Goal: Transaction & Acquisition: Purchase product/service

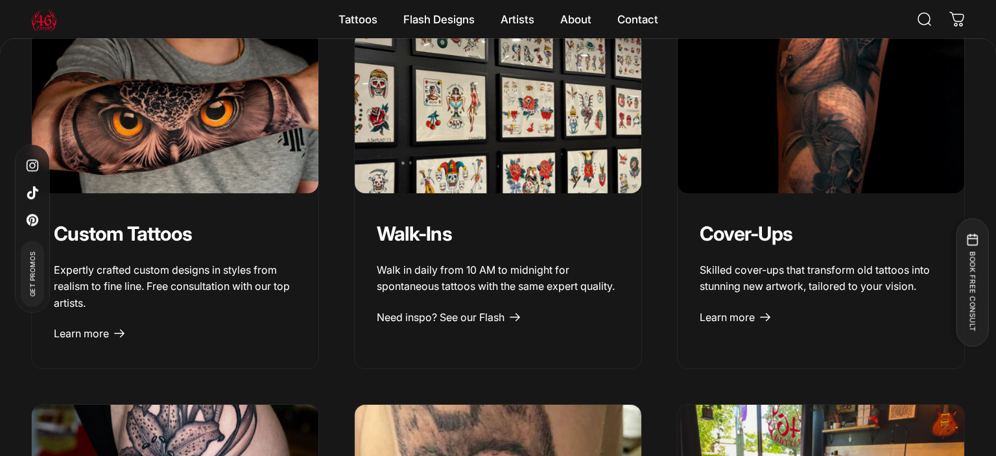
scroll to position [1550, 0]
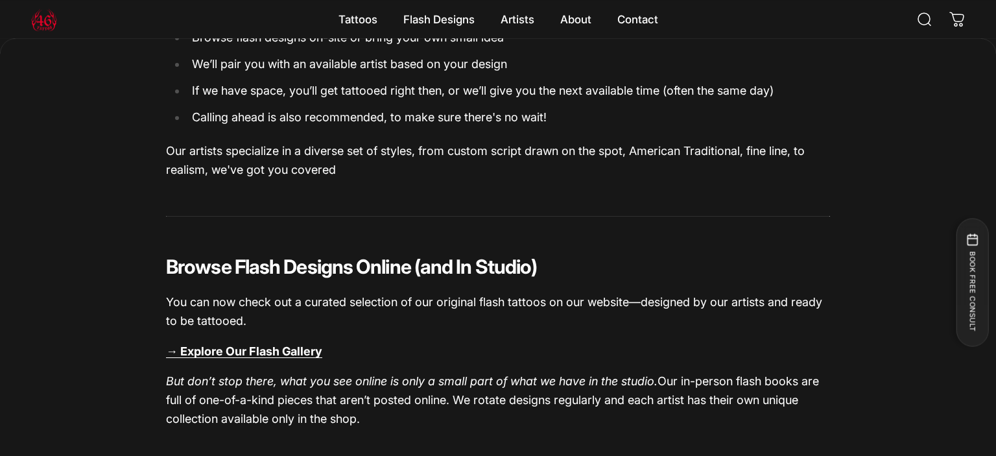
scroll to position [902, 0]
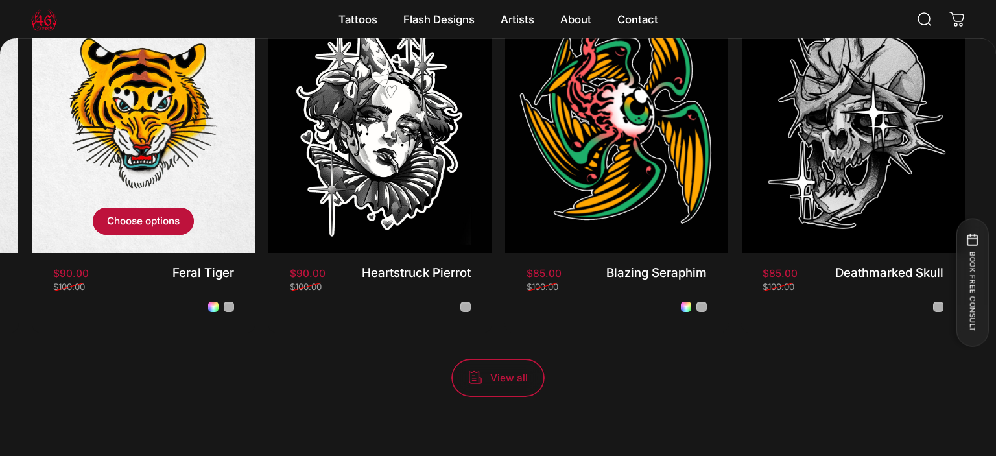
scroll to position [1090, 0]
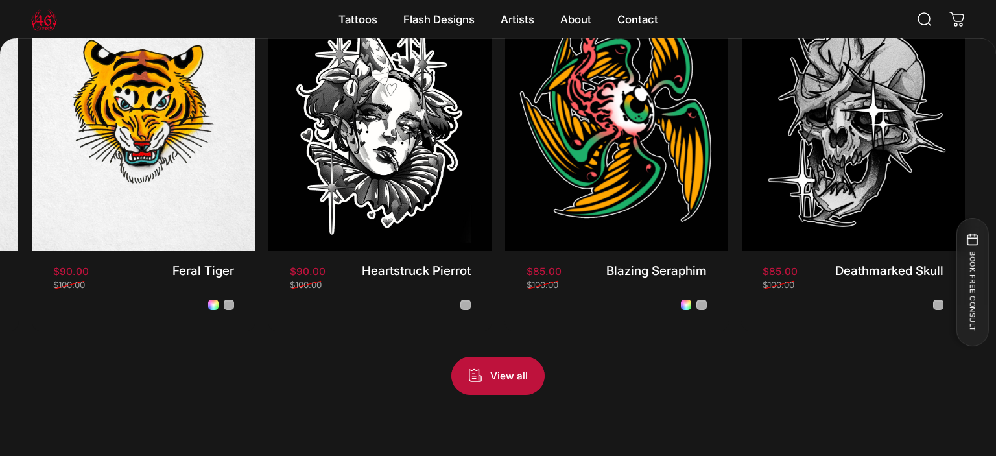
click at [504, 377] on span "View all products in the Flash Promo collection" at bounding box center [498, 376] width 140 height 76
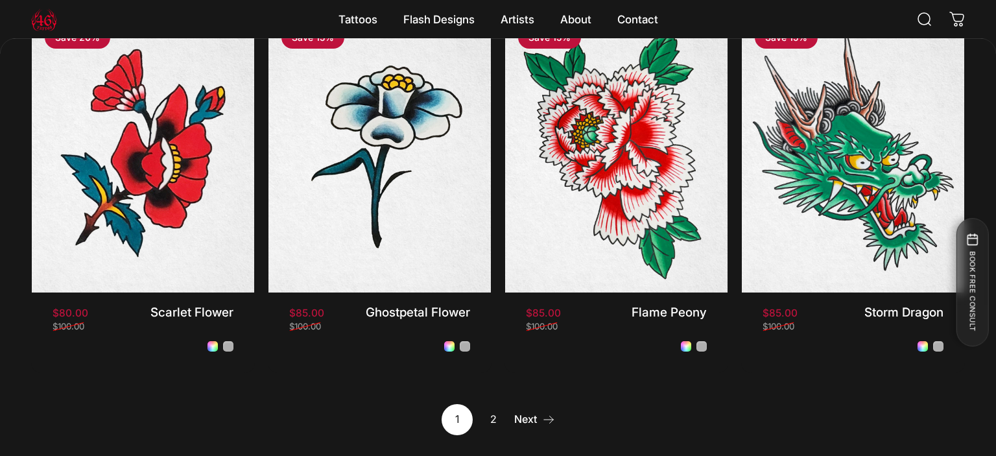
scroll to position [1102, 0]
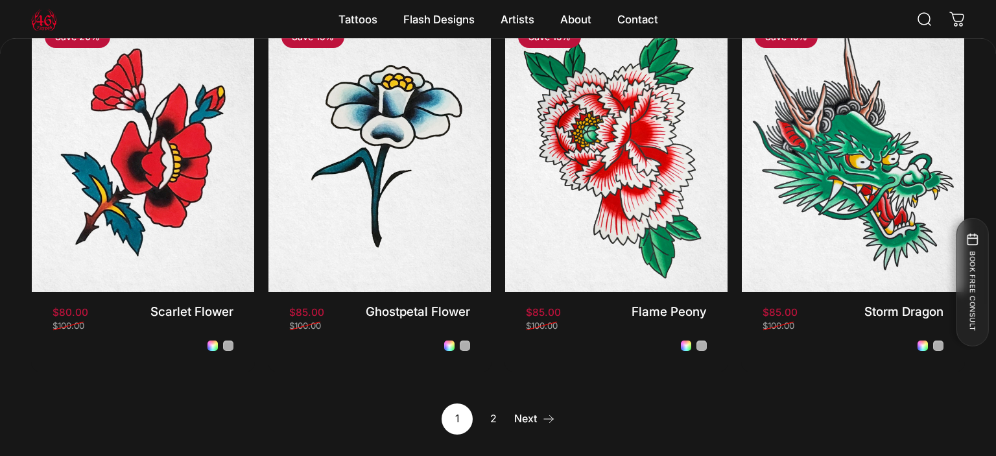
click at [490, 417] on link "2" at bounding box center [493, 418] width 31 height 31
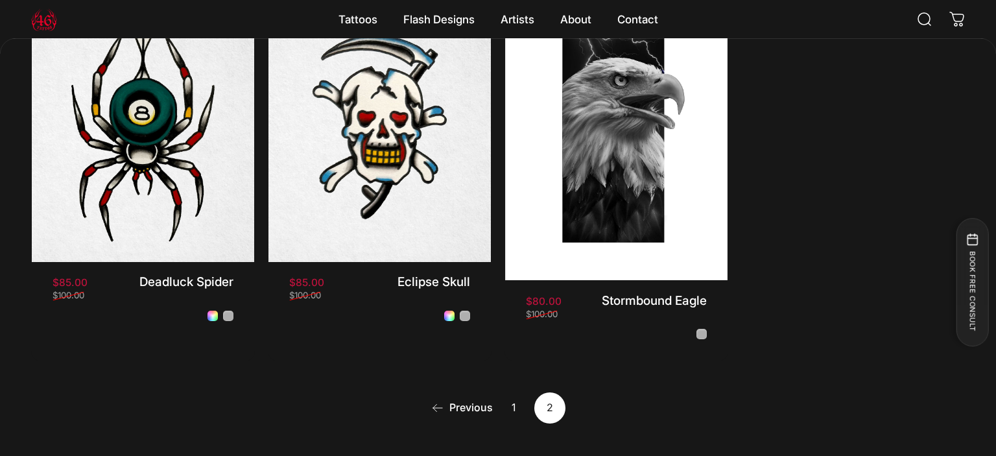
scroll to position [395, 0]
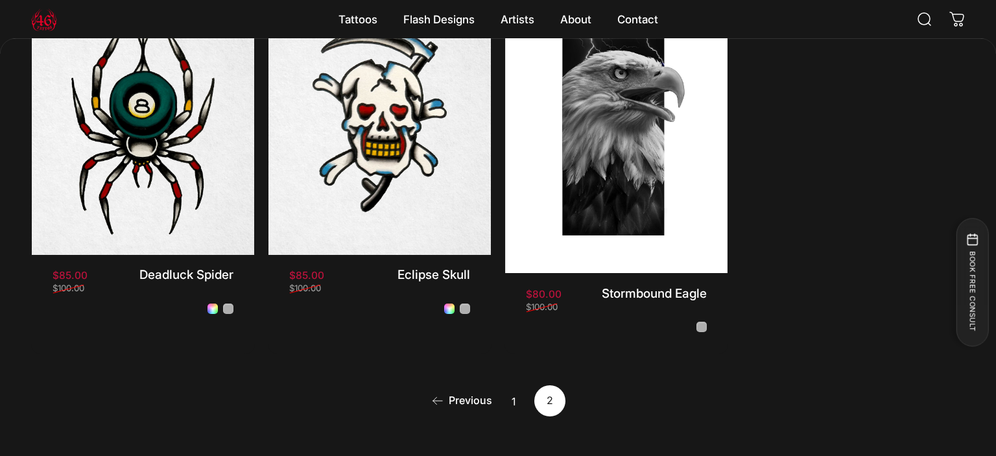
click at [512, 406] on link "1" at bounding box center [513, 400] width 31 height 31
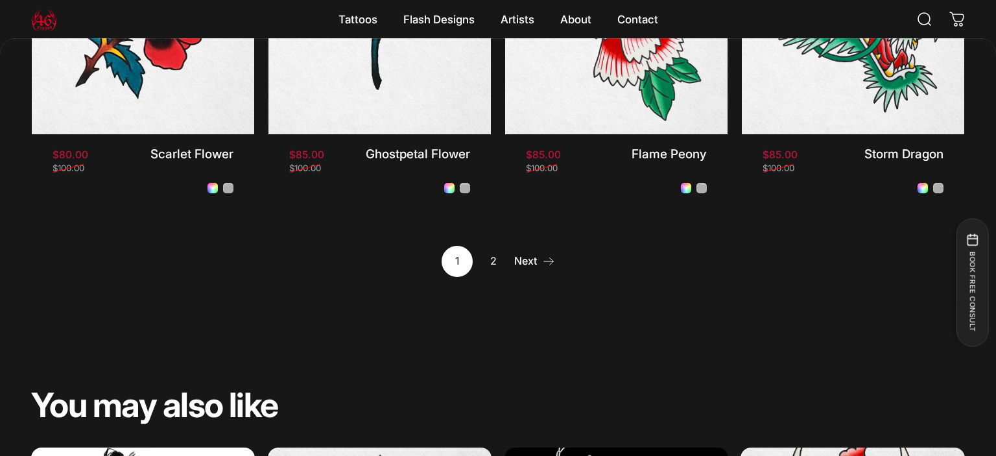
scroll to position [1263, 0]
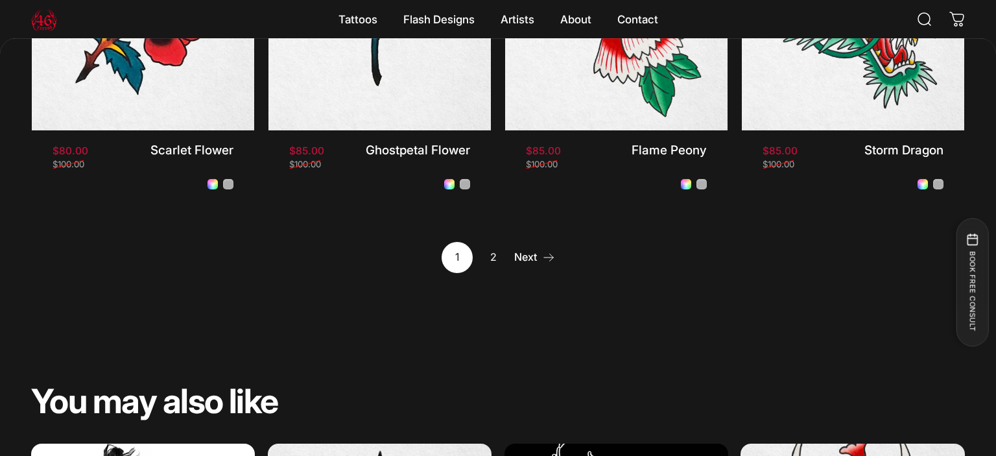
click at [508, 262] on div "1 2 Next" at bounding box center [497, 257] width 113 height 31
click at [519, 261] on link "Next" at bounding box center [534, 257] width 41 height 31
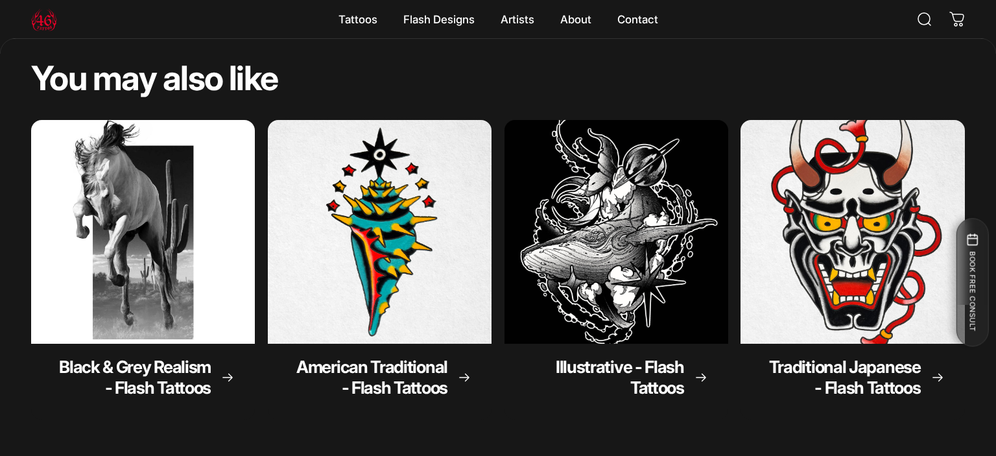
scroll to position [854, 0]
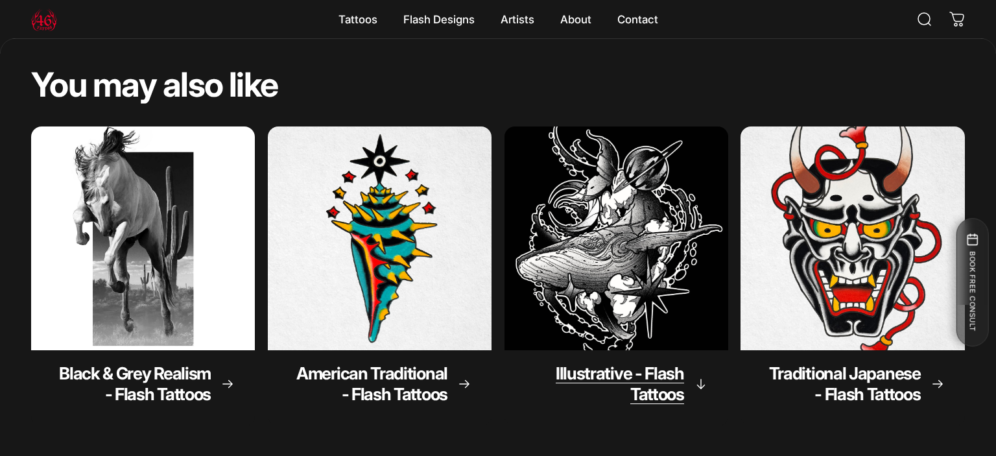
click at [647, 373] on span "Illustrative - Flash Tattoos" at bounding box center [620, 383] width 128 height 41
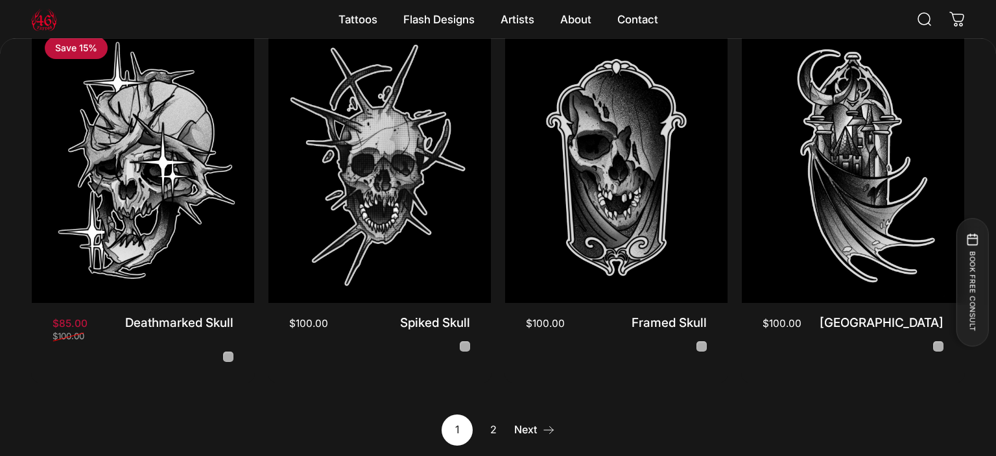
scroll to position [1197, 0]
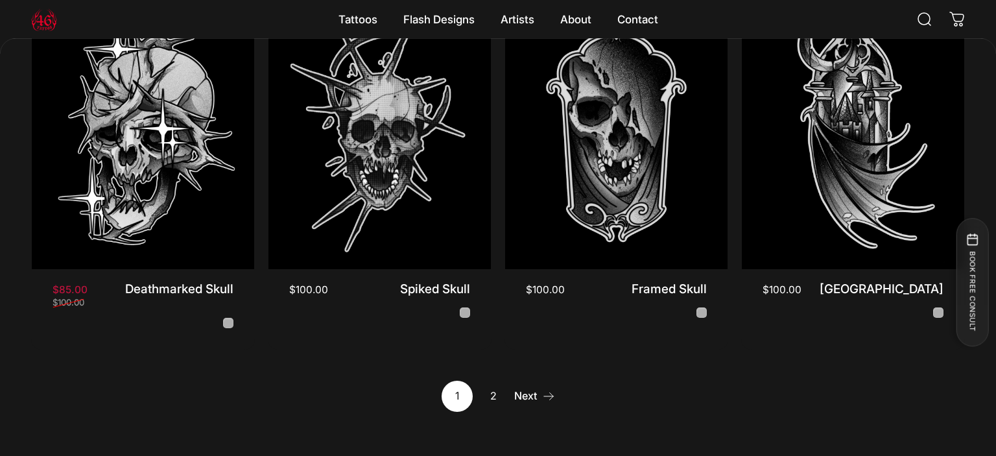
click at [525, 386] on link "Next" at bounding box center [534, 396] width 41 height 31
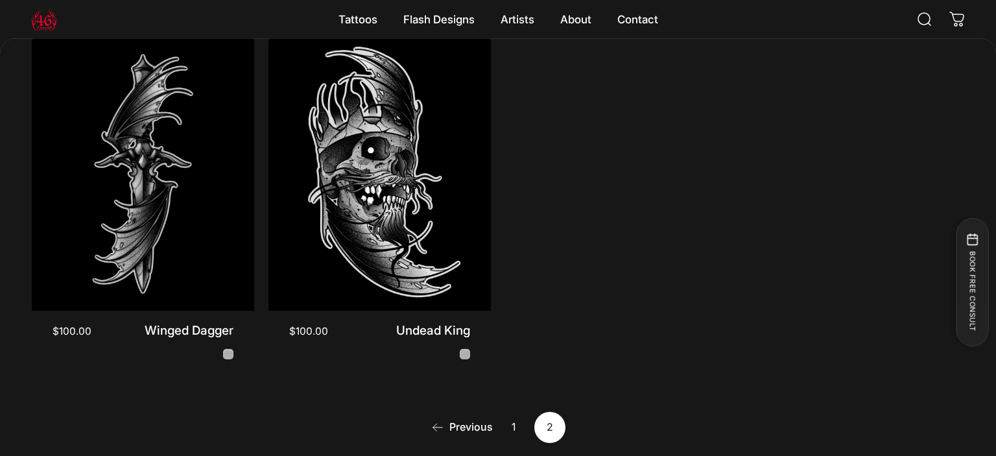
scroll to position [409, 0]
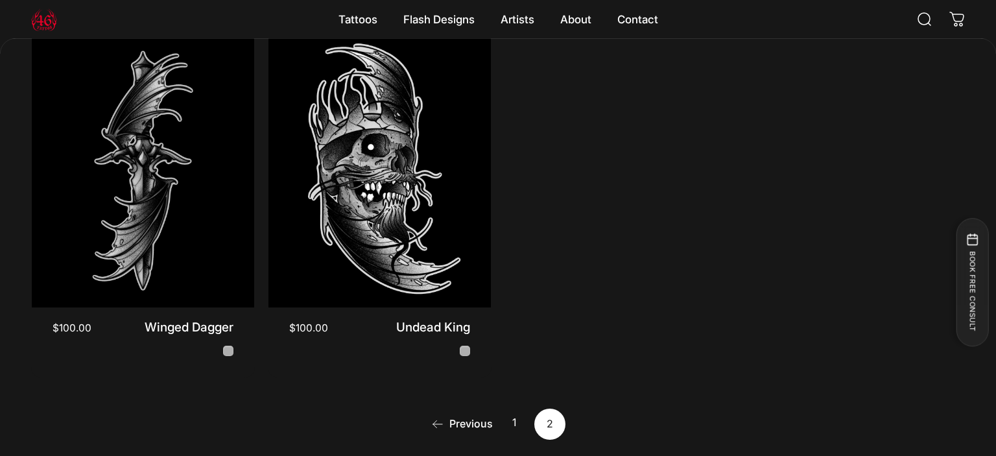
click at [515, 418] on link "1" at bounding box center [513, 423] width 31 height 31
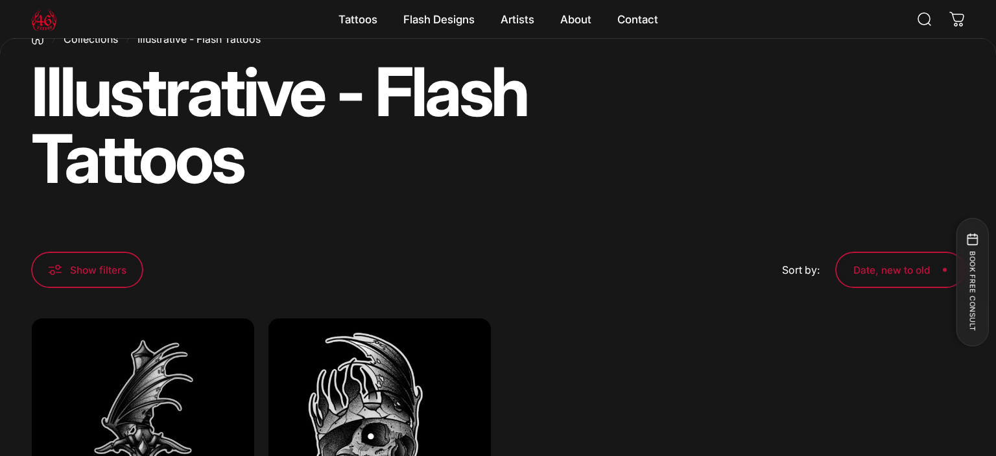
scroll to position [0, 0]
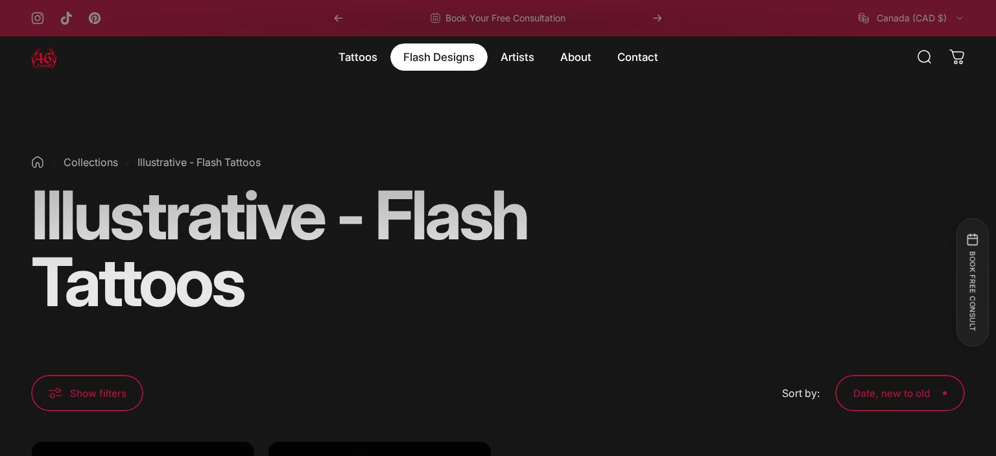
click at [456, 69] on magnet-element "Flash Designs Flash Designs" at bounding box center [438, 56] width 97 height 27
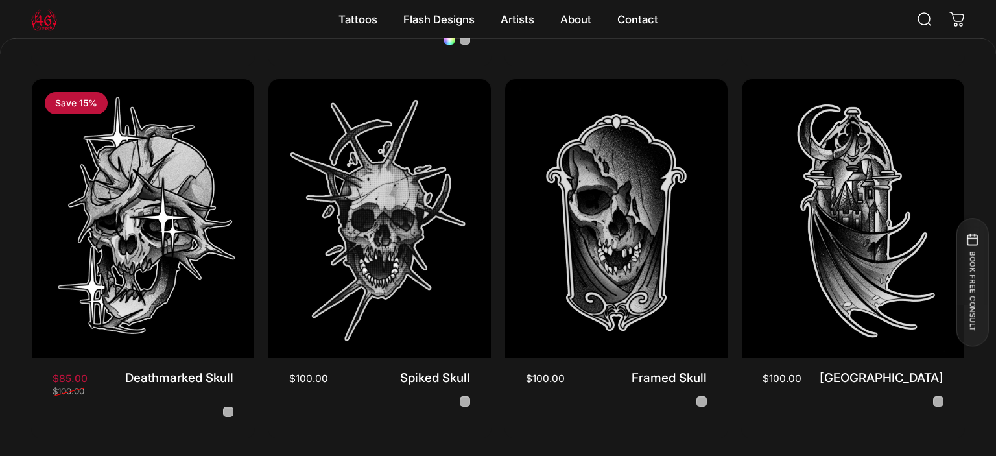
scroll to position [1094, 0]
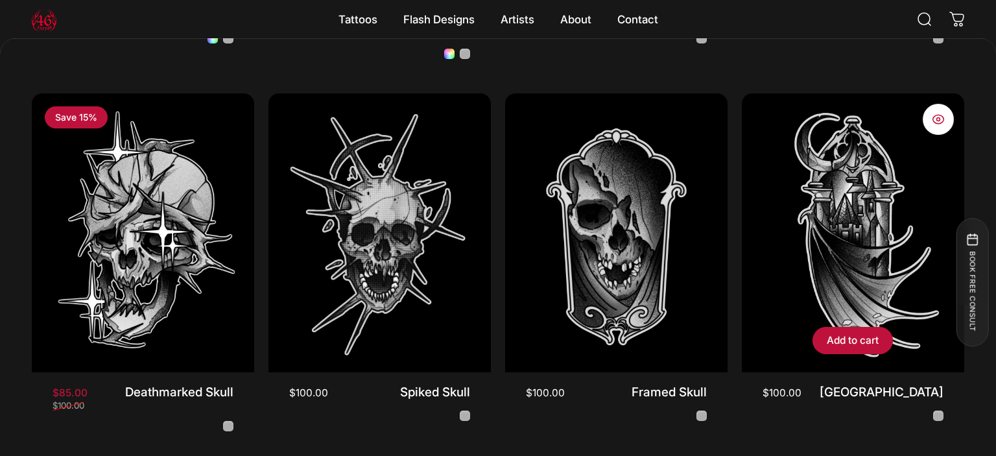
click at [818, 258] on img "Moonlit Castle" at bounding box center [853, 233] width 234 height 292
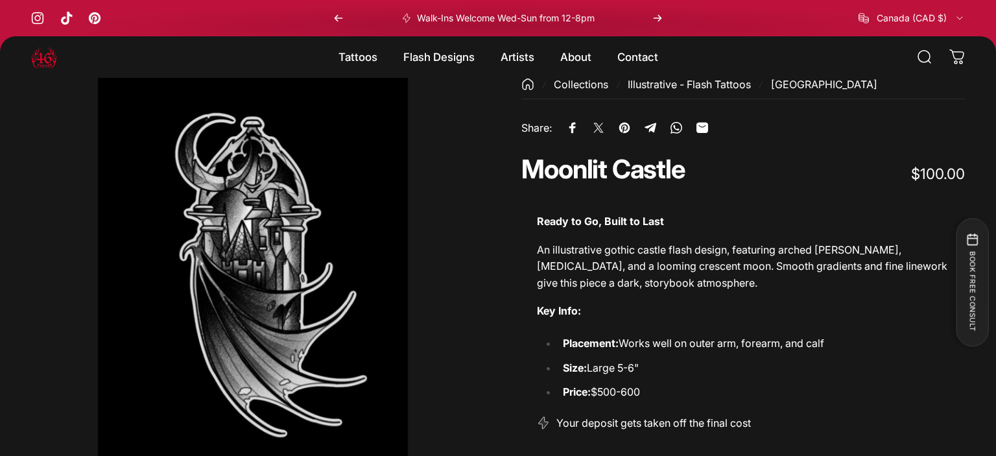
drag, startPoint x: 644, startPoint y: 392, endPoint x: 563, endPoint y: 398, distance: 81.9
click at [563, 398] on li "Price: $500-600" at bounding box center [754, 392] width 392 height 17
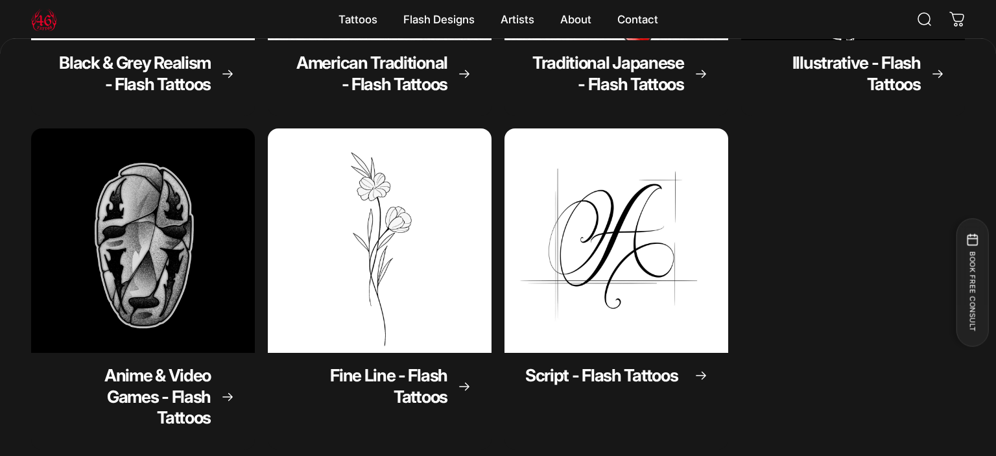
scroll to position [407, 0]
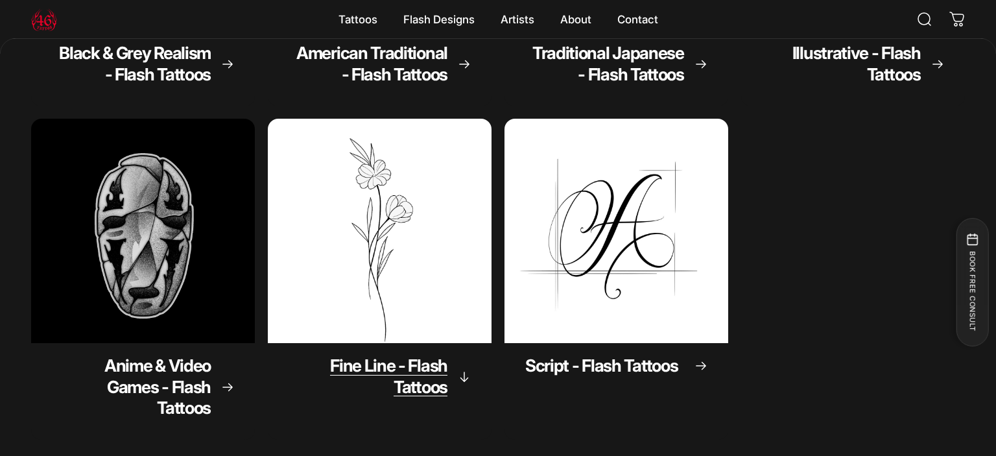
click at [395, 354] on div "Fine Line - Flash Tattoos" at bounding box center [380, 381] width 224 height 76
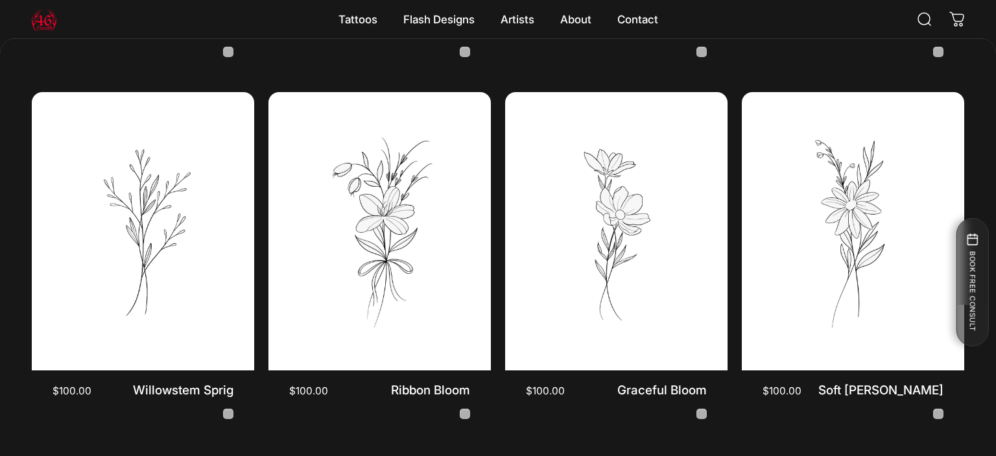
scroll to position [705, 0]
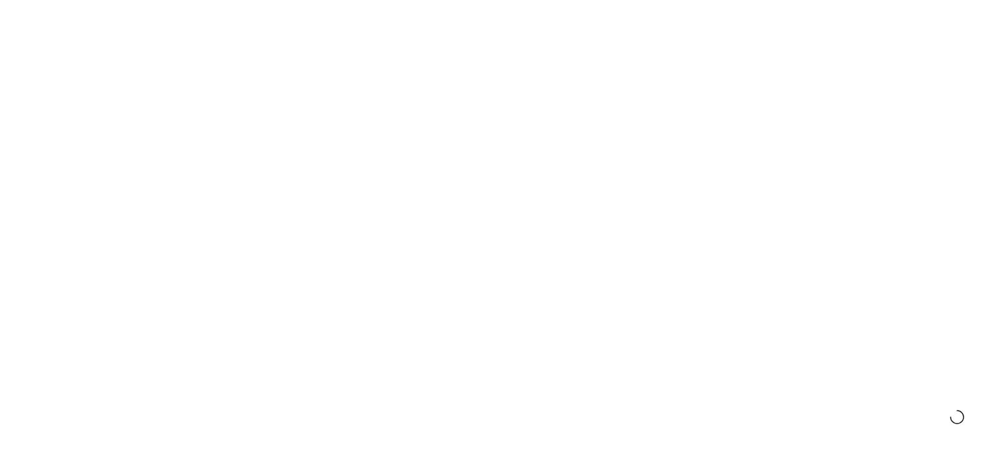
scroll to position [408, 0]
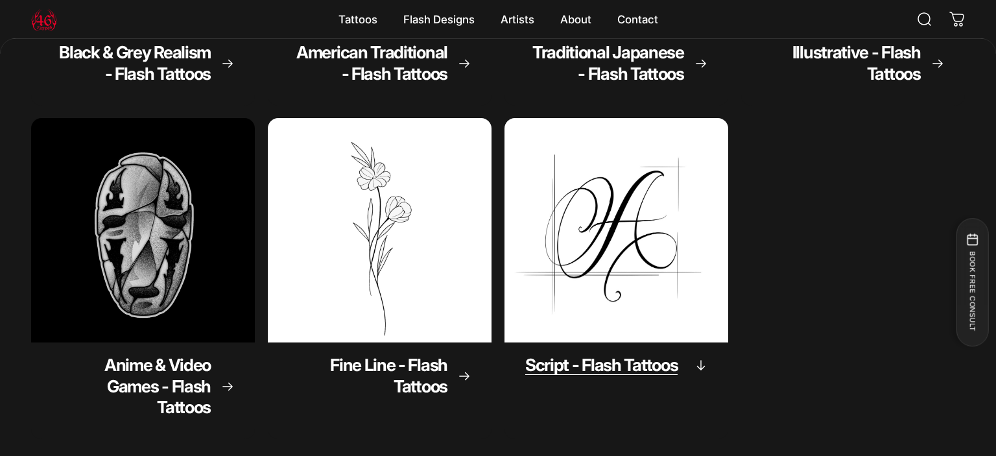
click at [626, 353] on div "Script - Flash Tattoos" at bounding box center [616, 369] width 224 height 54
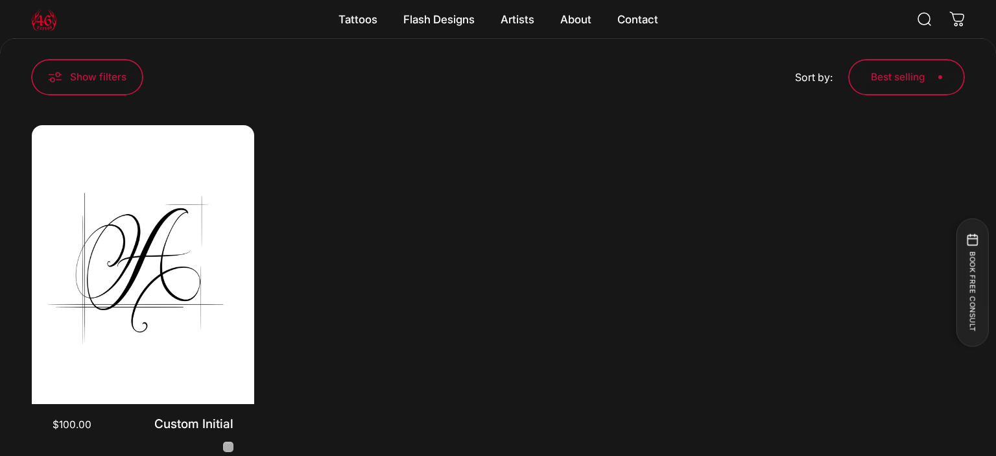
scroll to position [207, 0]
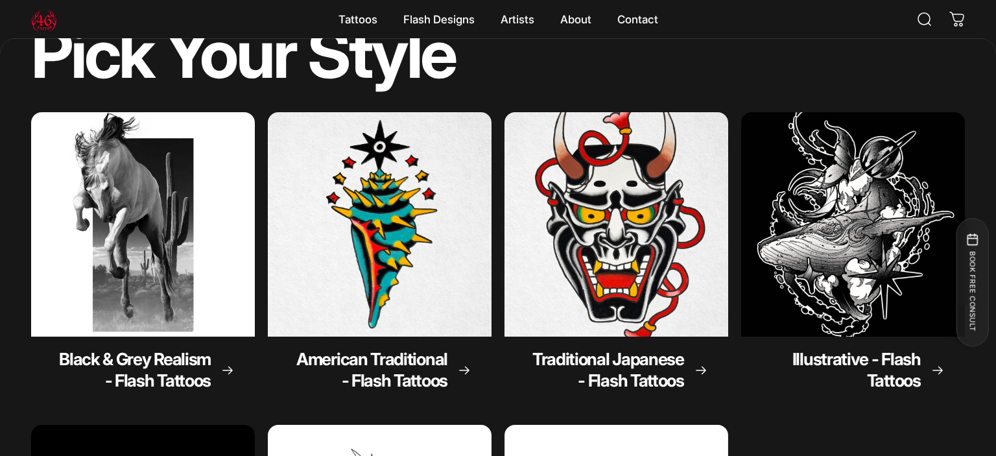
scroll to position [104, 0]
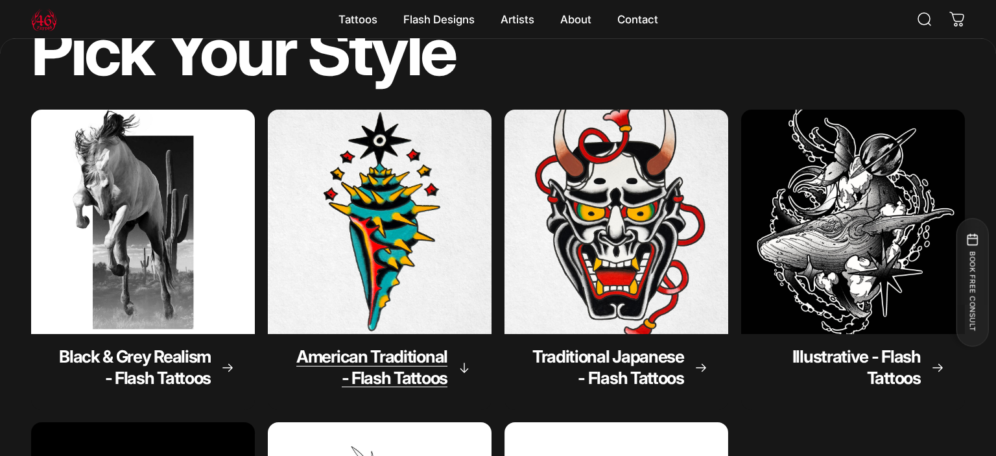
click at [406, 370] on span "American Traditional - Flash Tattoos" at bounding box center [371, 366] width 151 height 41
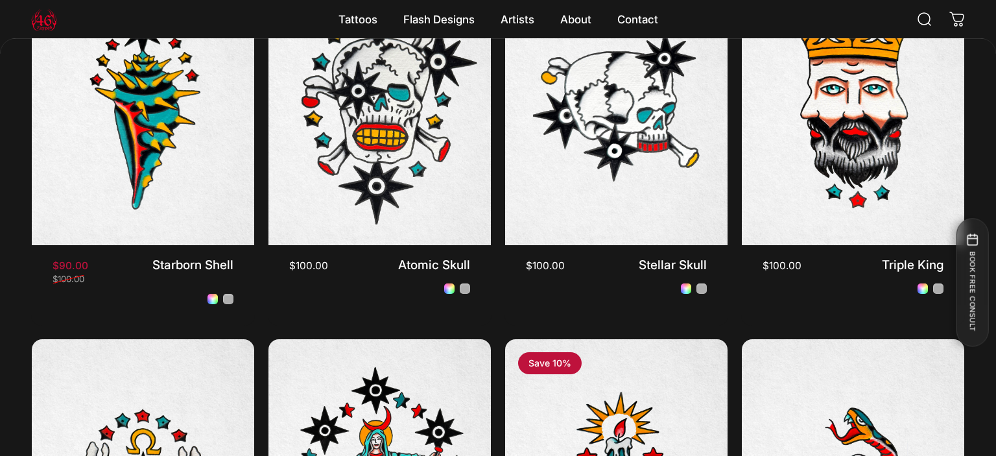
scroll to position [477, 0]
